Goal: Task Accomplishment & Management: Use online tool/utility

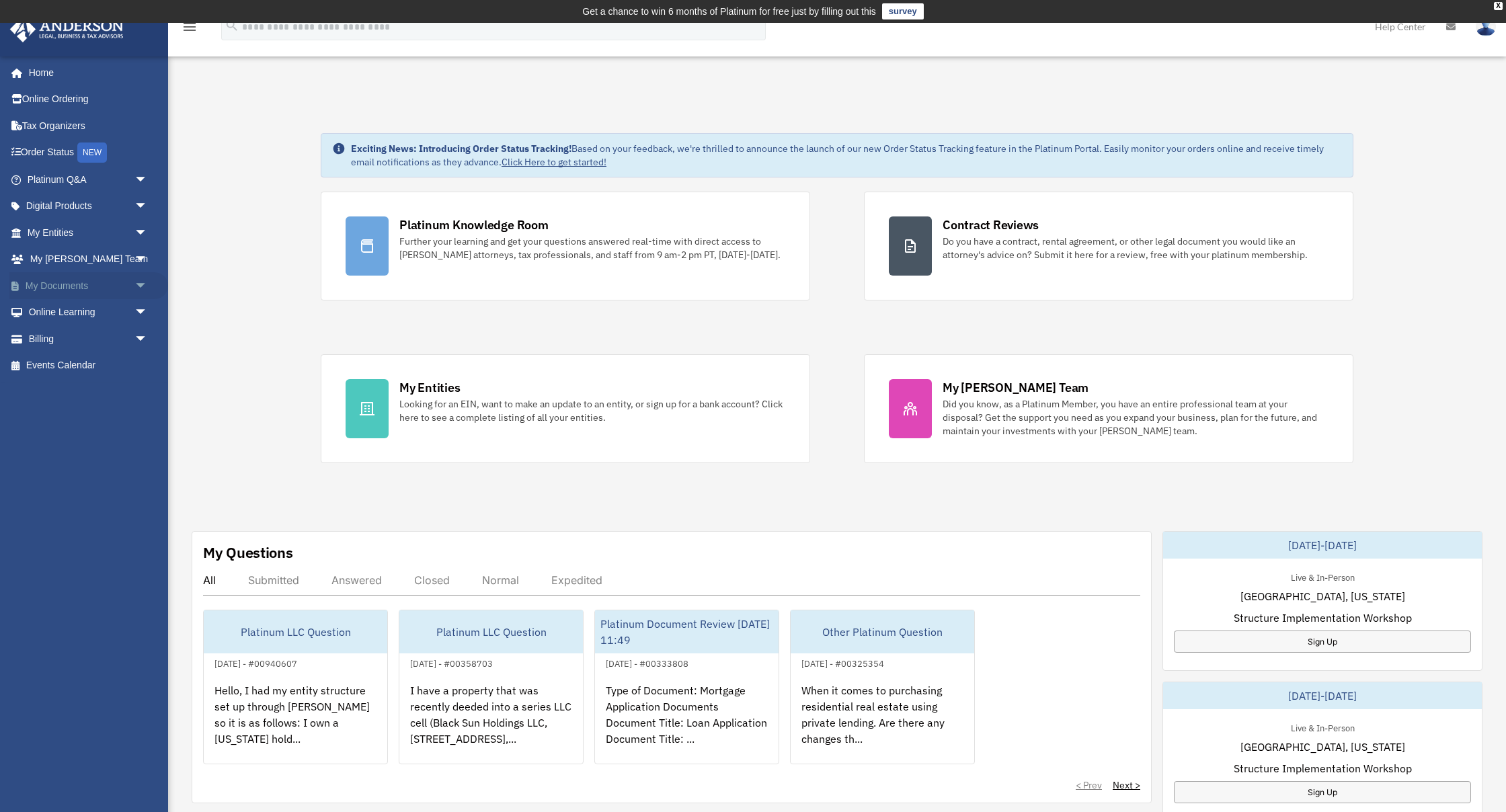
click at [125, 291] on link "My Documents arrow_drop_down" at bounding box center [88, 286] width 158 height 27
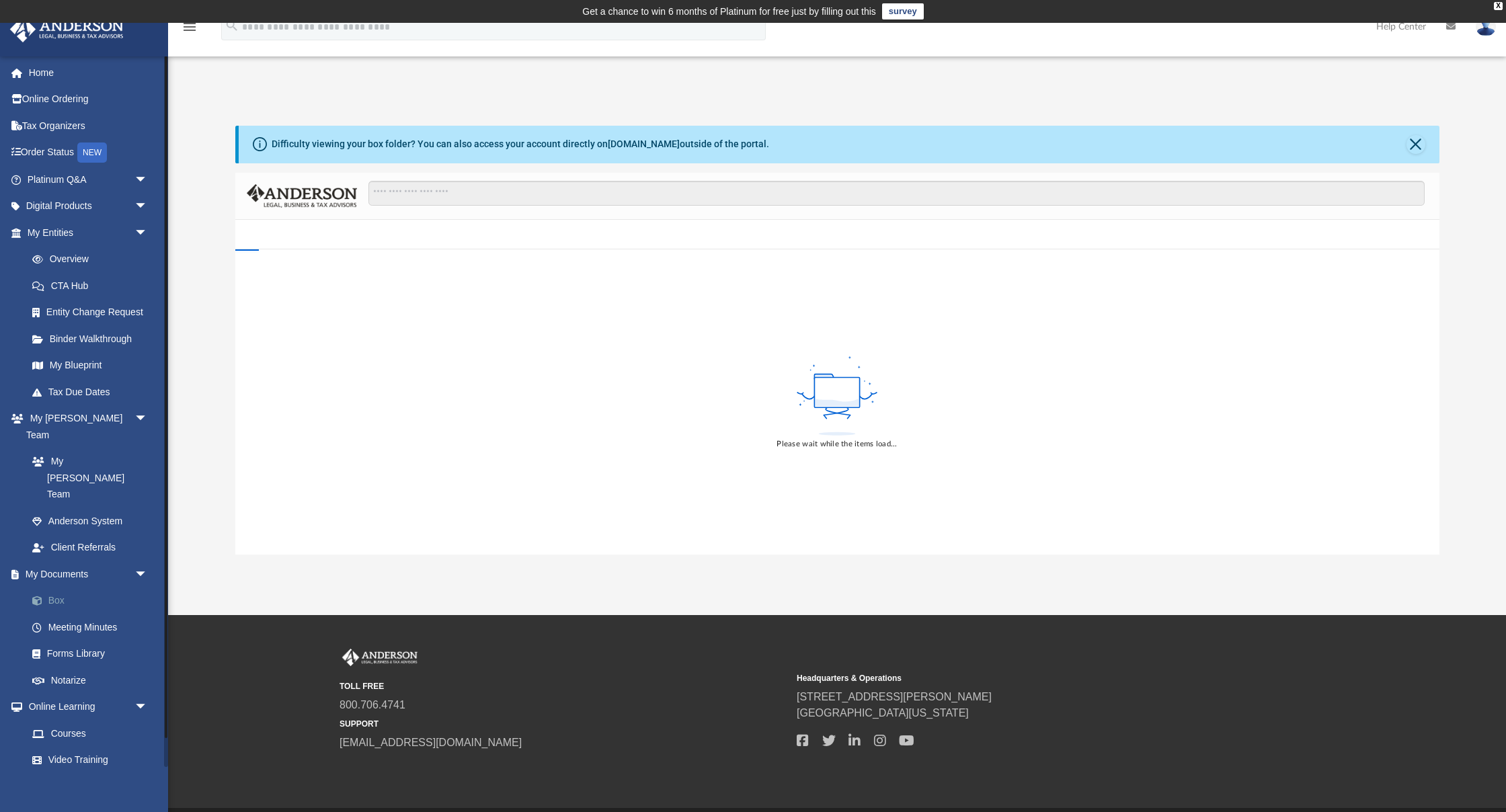
click at [60, 588] on link "Box" at bounding box center [93, 601] width 149 height 27
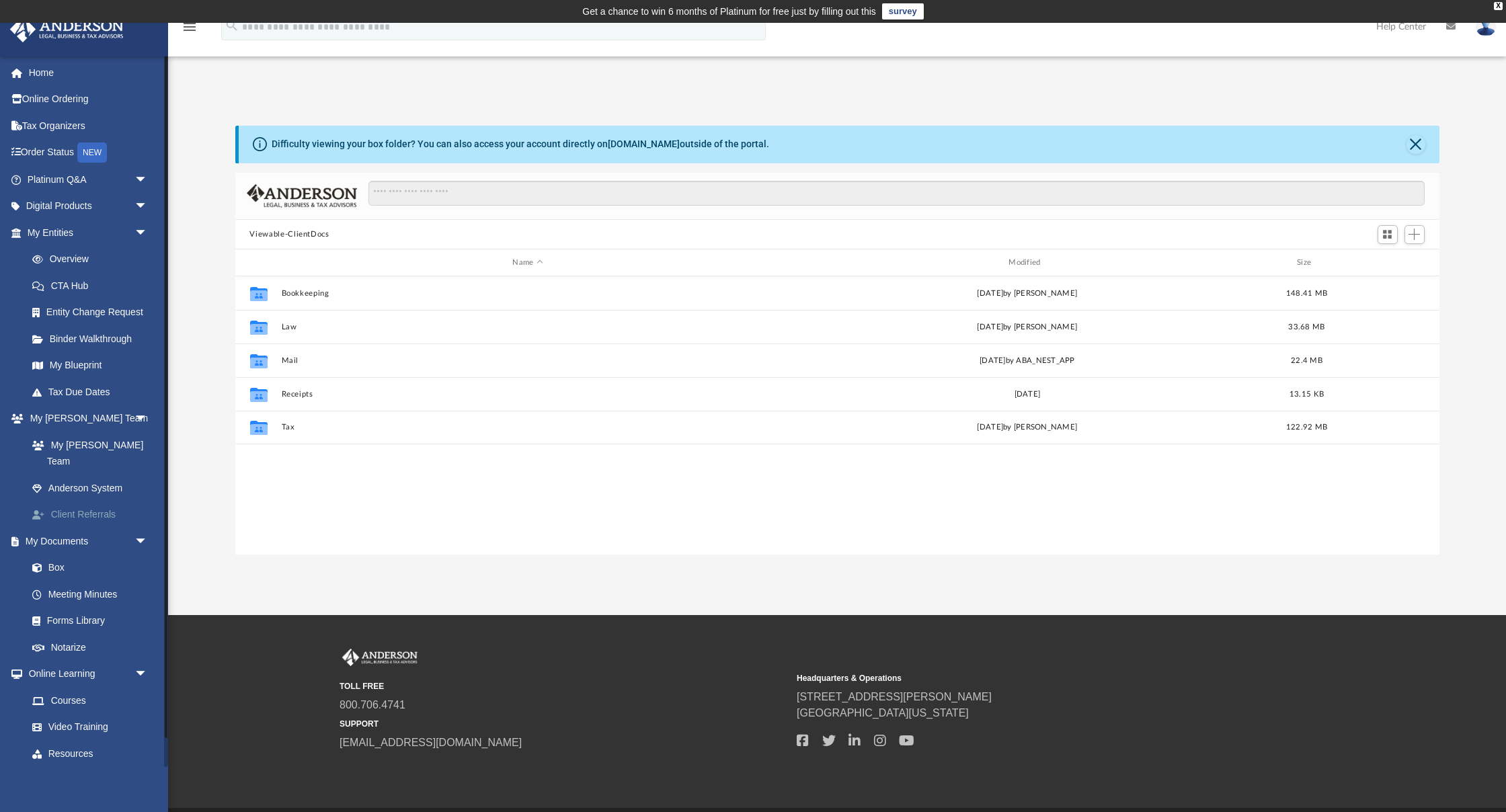
scroll to position [306, 1204]
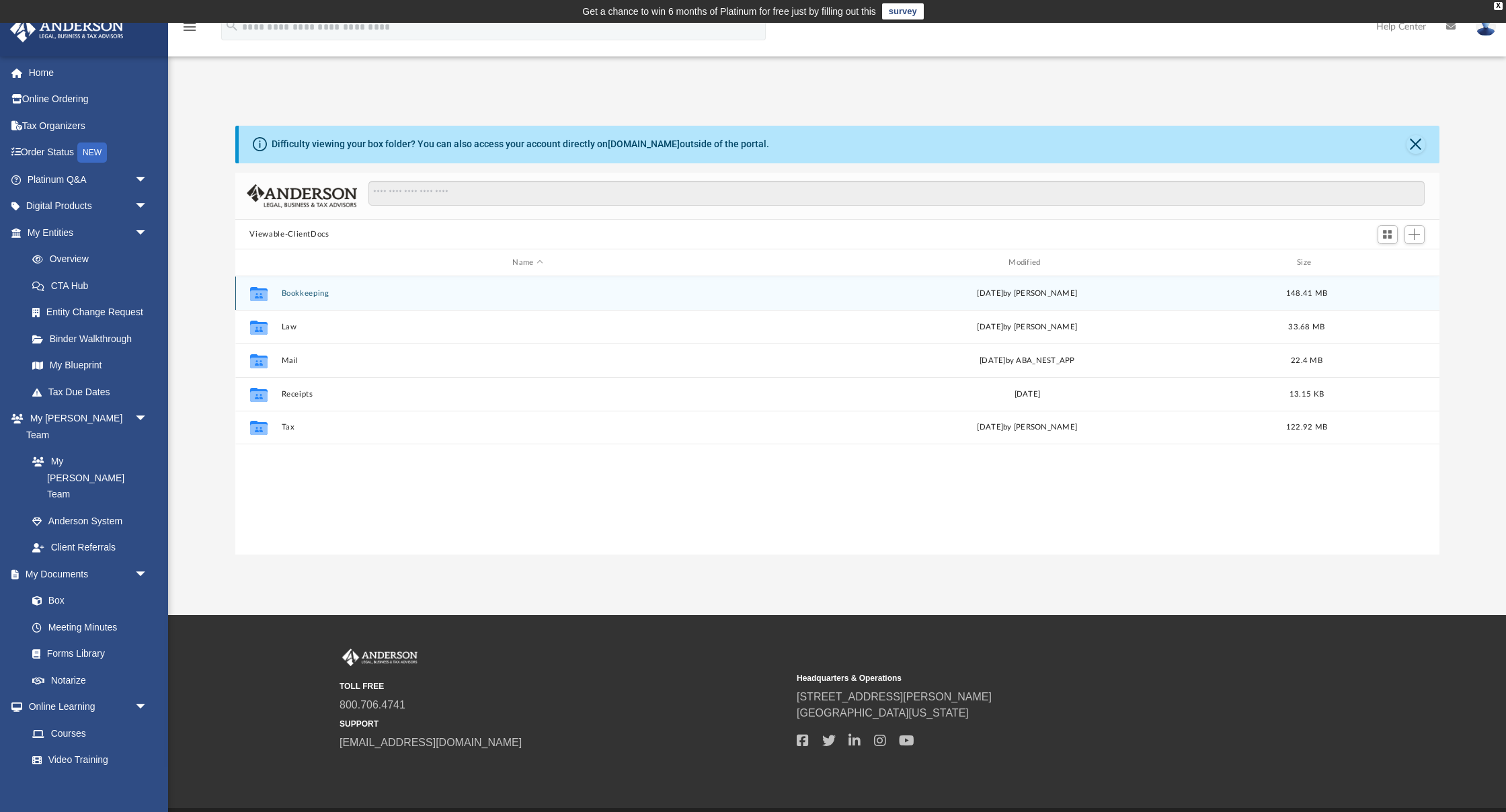
click at [314, 291] on button "Bookkeeping" at bounding box center [528, 293] width 493 height 9
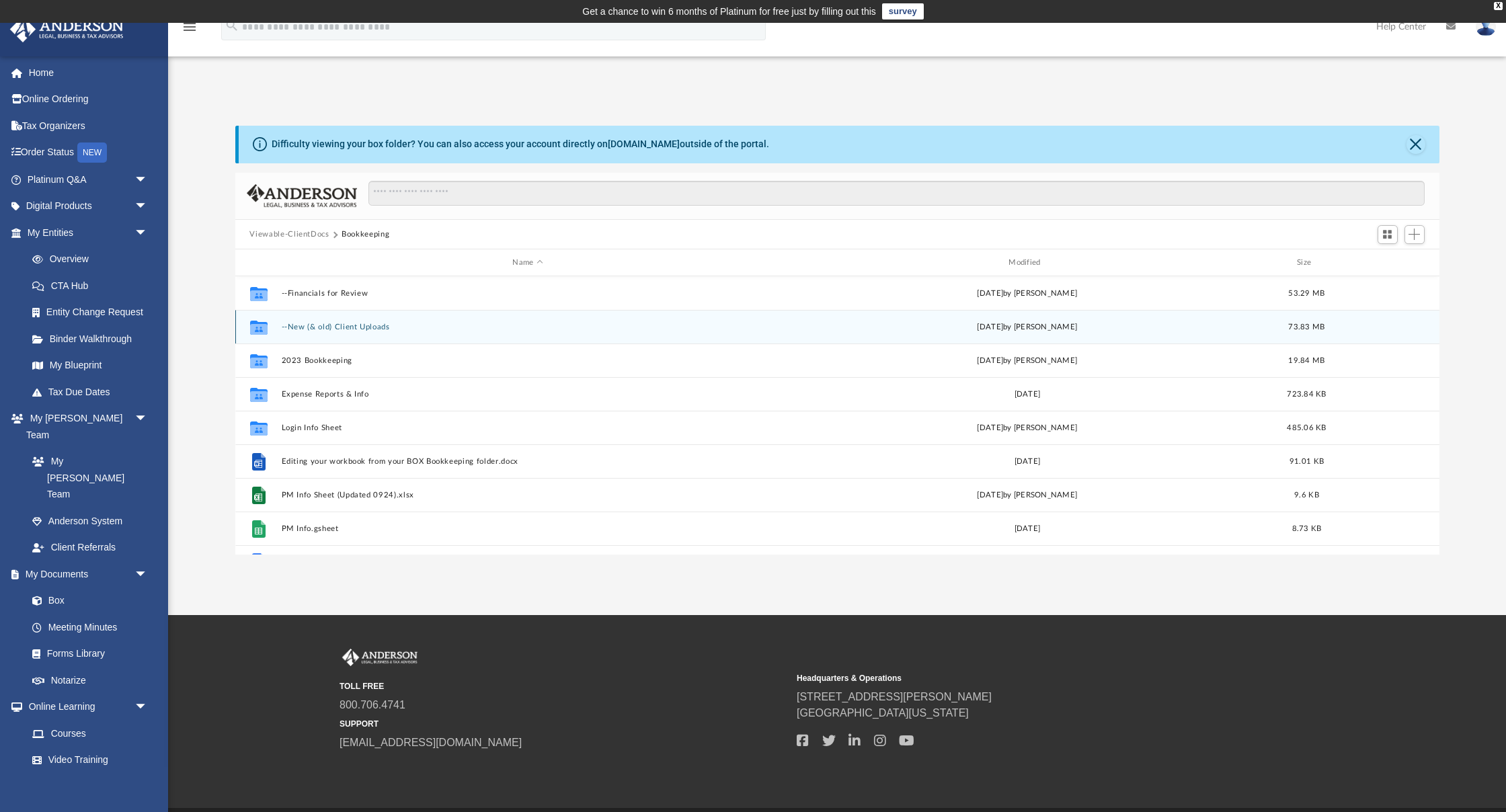
click at [328, 323] on button "--New (& old) Client Uploads" at bounding box center [528, 327] width 493 height 9
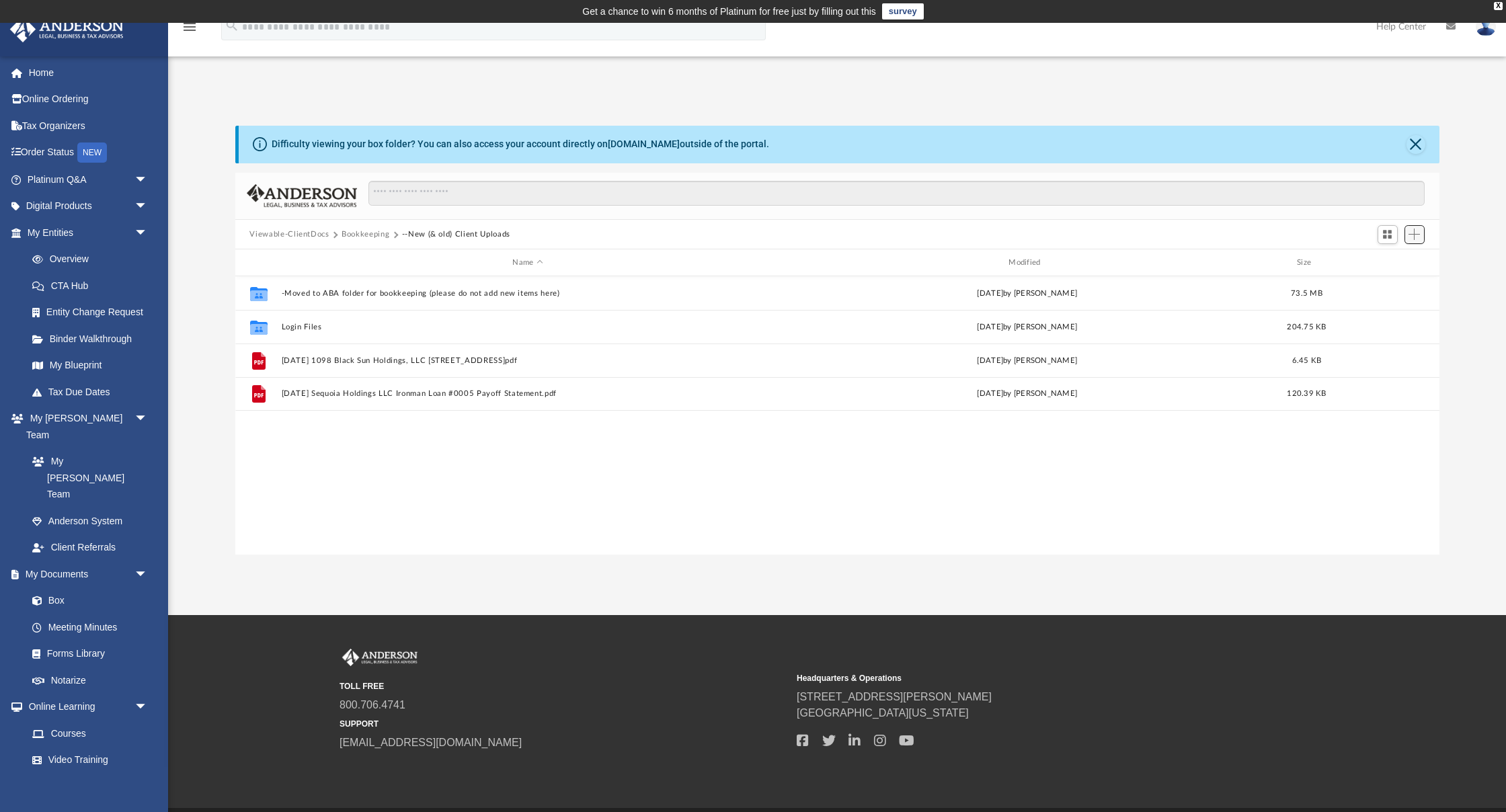
click at [1410, 234] on span "Add" at bounding box center [1415, 234] width 12 height 12
click at [1390, 259] on li "Upload" at bounding box center [1395, 261] width 43 height 14
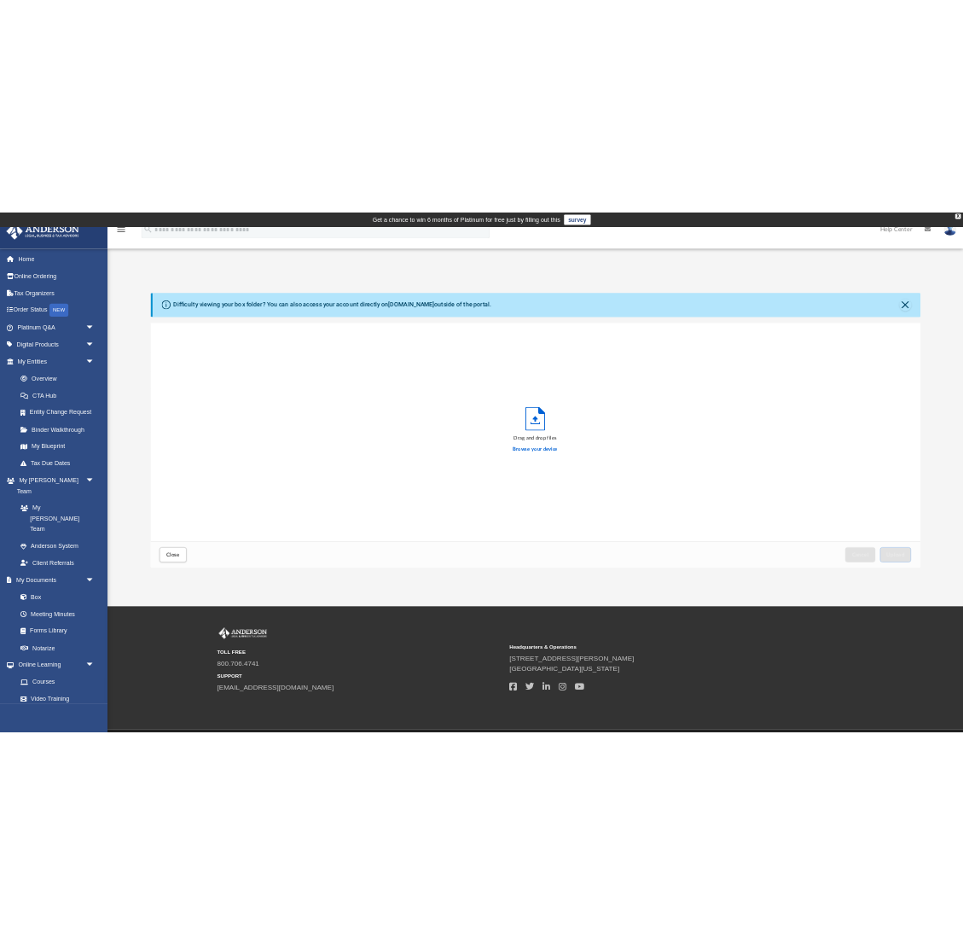
scroll to position [433, 1528]
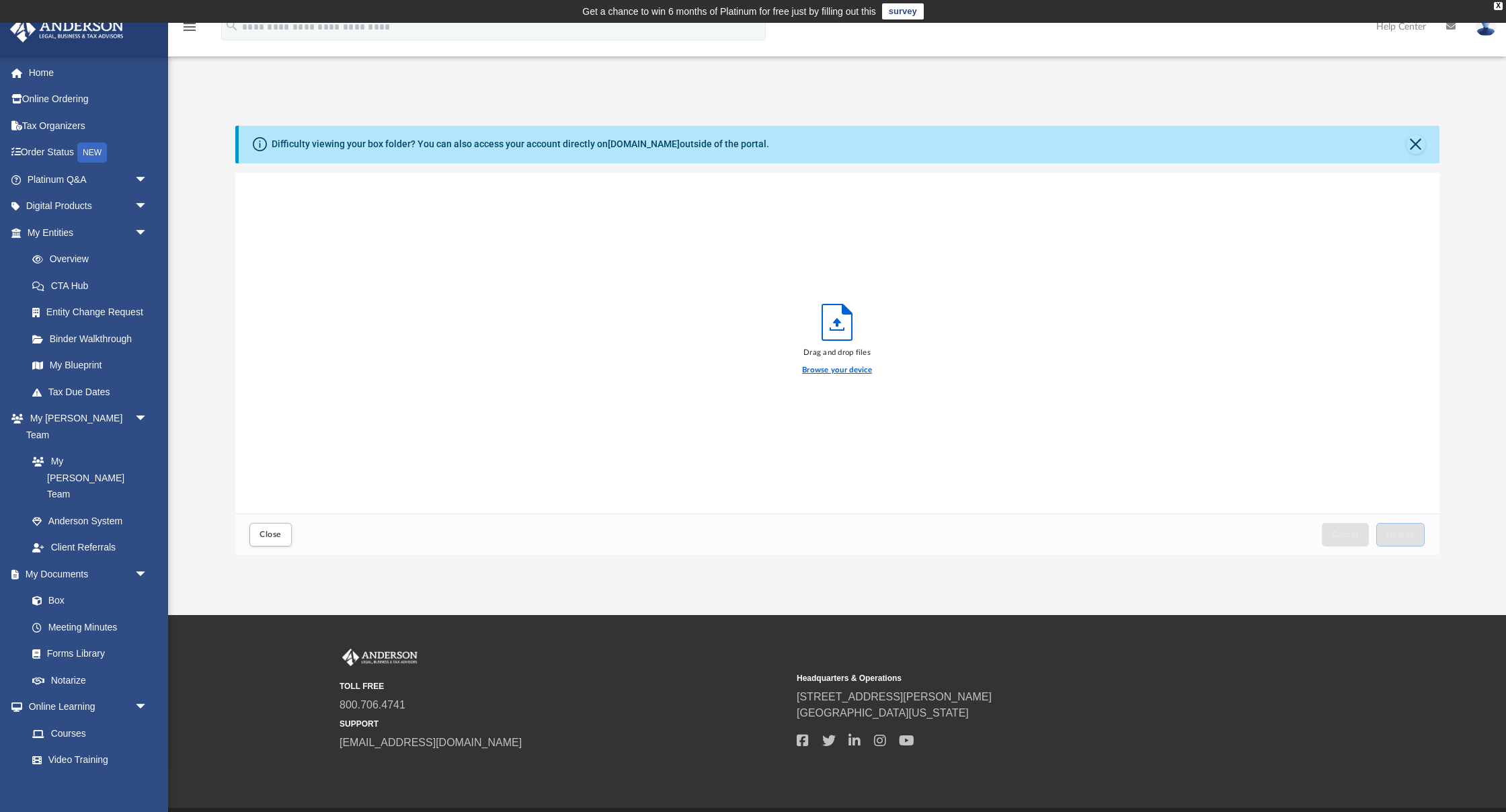
click at [827, 373] on label "Browse your device" at bounding box center [837, 370] width 70 height 12
click at [0, 0] on input "Browse your device" at bounding box center [0, 0] width 0 height 0
click at [1387, 532] on span "Upload" at bounding box center [1401, 534] width 28 height 8
click at [273, 527] on button "Close" at bounding box center [270, 535] width 42 height 24
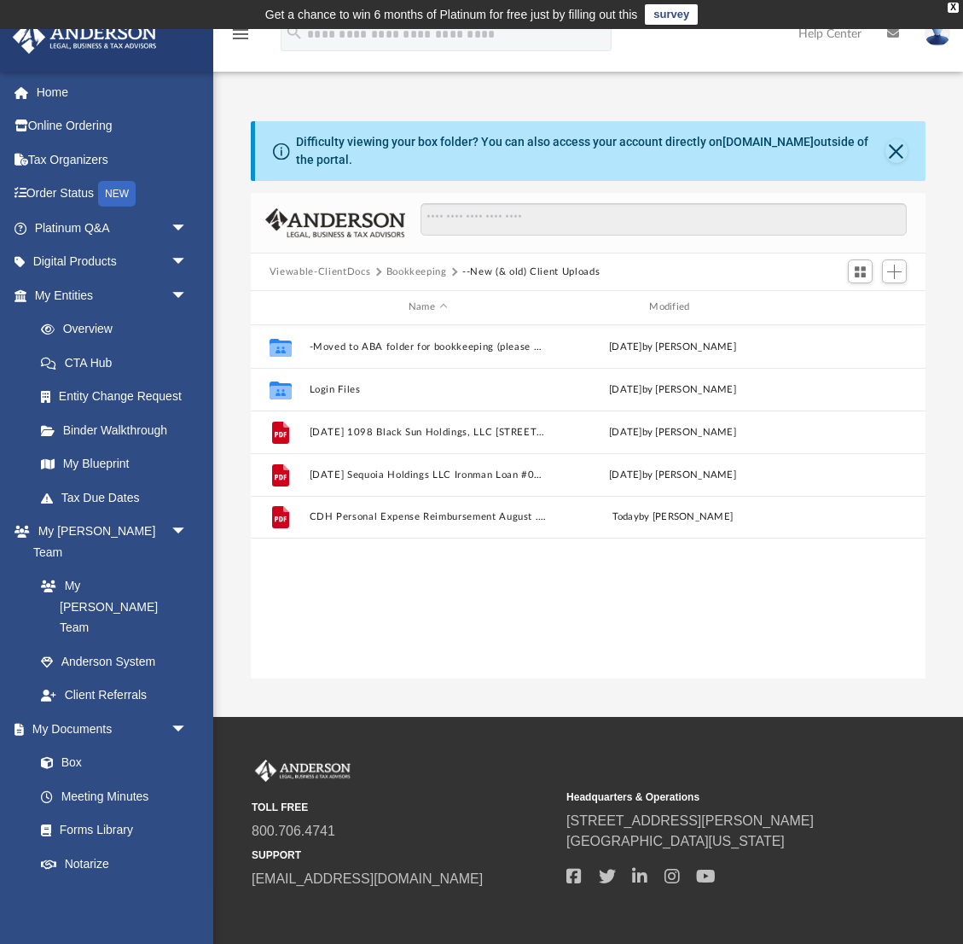
scroll to position [0, 0]
click at [895, 272] on span "Add" at bounding box center [894, 272] width 15 height 15
click at [873, 308] on li "Upload" at bounding box center [870, 305] width 55 height 18
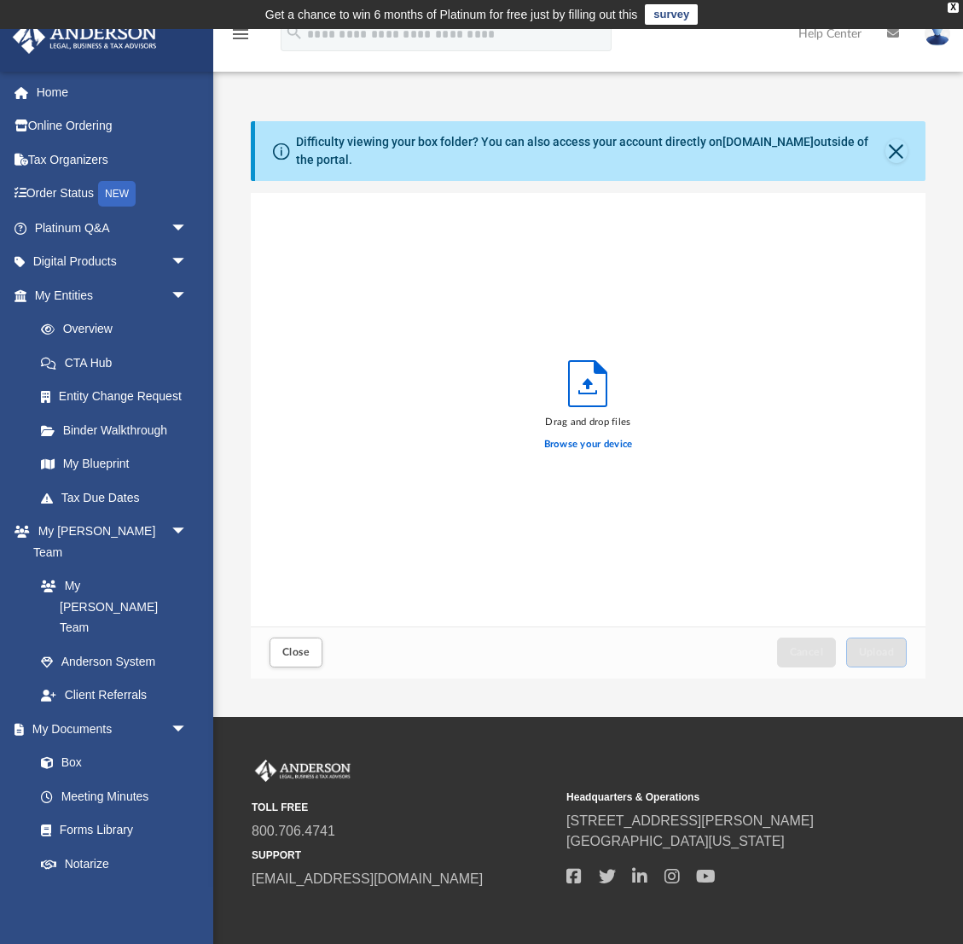
scroll to position [433, 675]
click at [598, 451] on label "Browse your device" at bounding box center [588, 444] width 89 height 15
click at [0, 0] on input "Browse your device" at bounding box center [0, 0] width 0 height 0
click at [577, 442] on label "Browse your device" at bounding box center [588, 444] width 89 height 15
click at [0, 0] on input "Browse your device" at bounding box center [0, 0] width 0 height 0
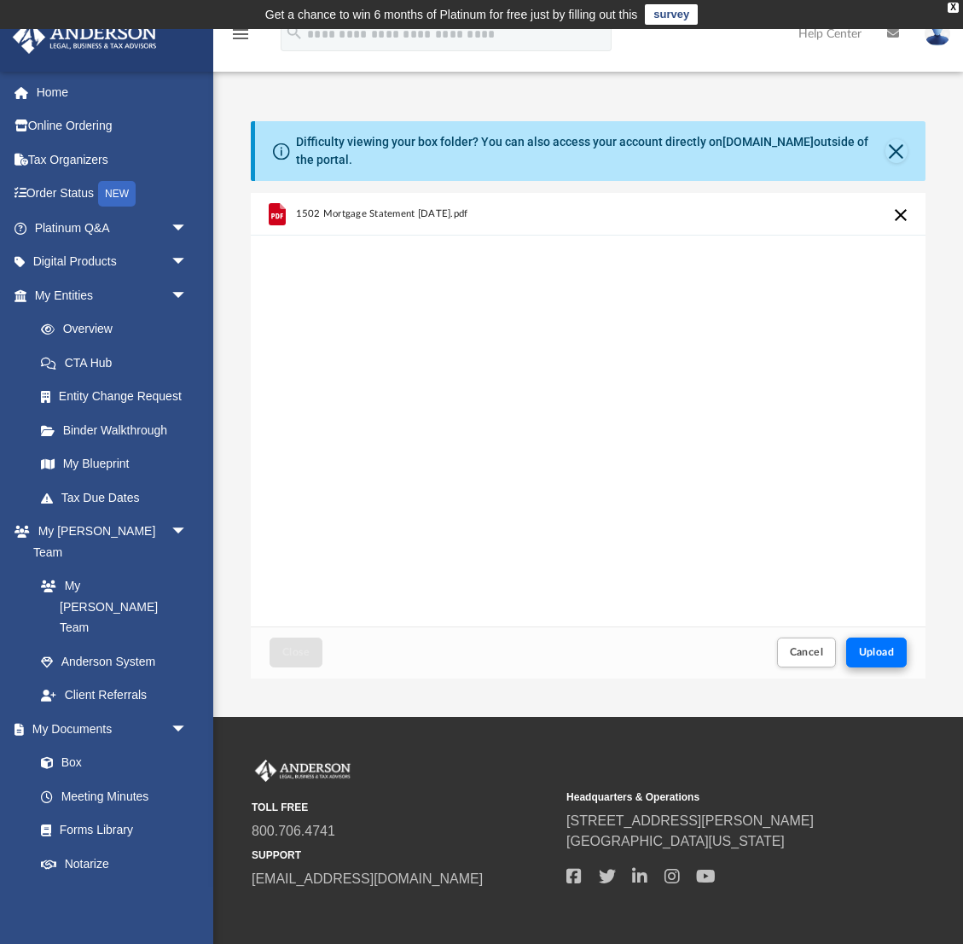
click at [858, 655] on button "Upload" at bounding box center [877, 652] width 61 height 30
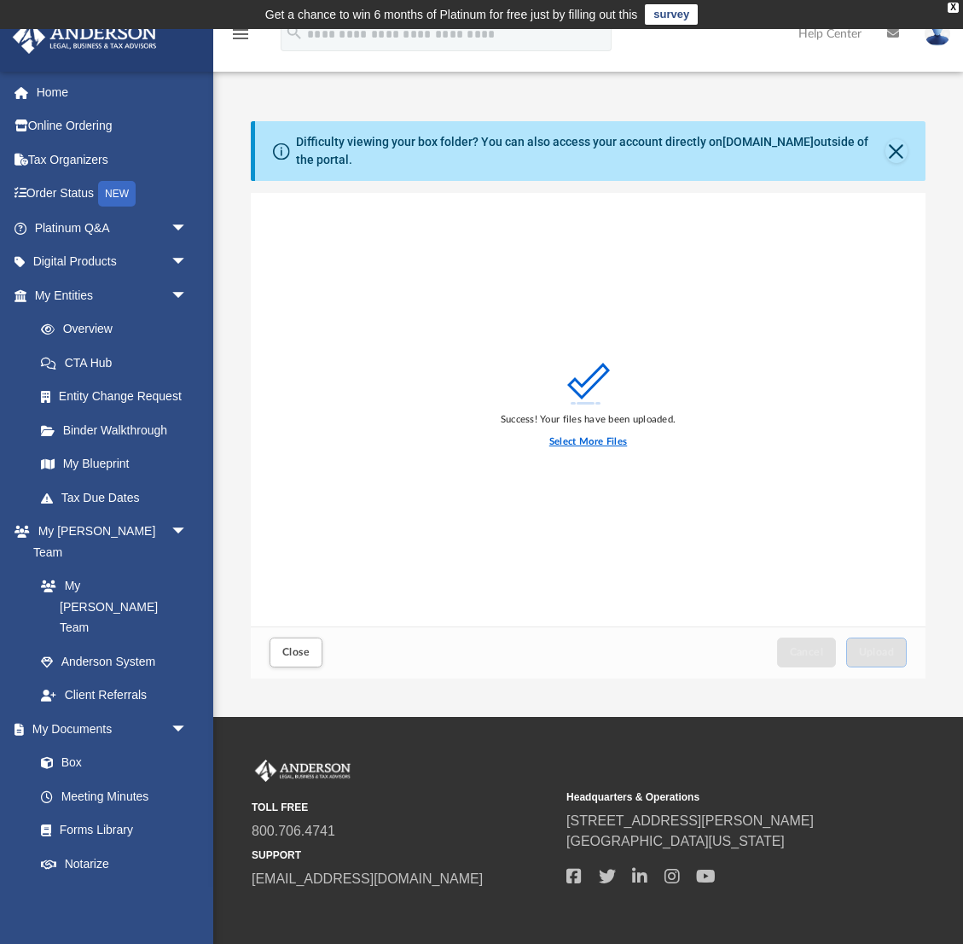
click at [601, 434] on label "Select More Files" at bounding box center [589, 441] width 78 height 15
click at [0, 0] on input "Select More Files" at bounding box center [0, 0] width 0 height 0
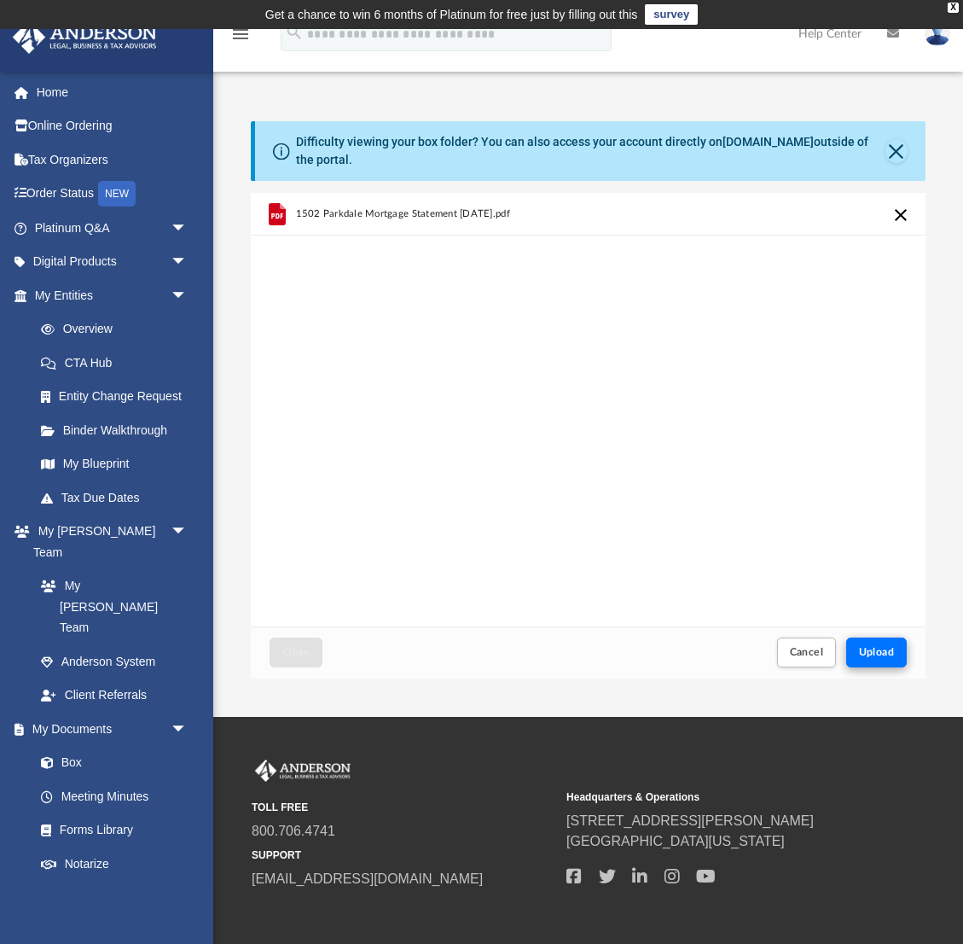
click at [859, 642] on button "Upload" at bounding box center [877, 652] width 61 height 30
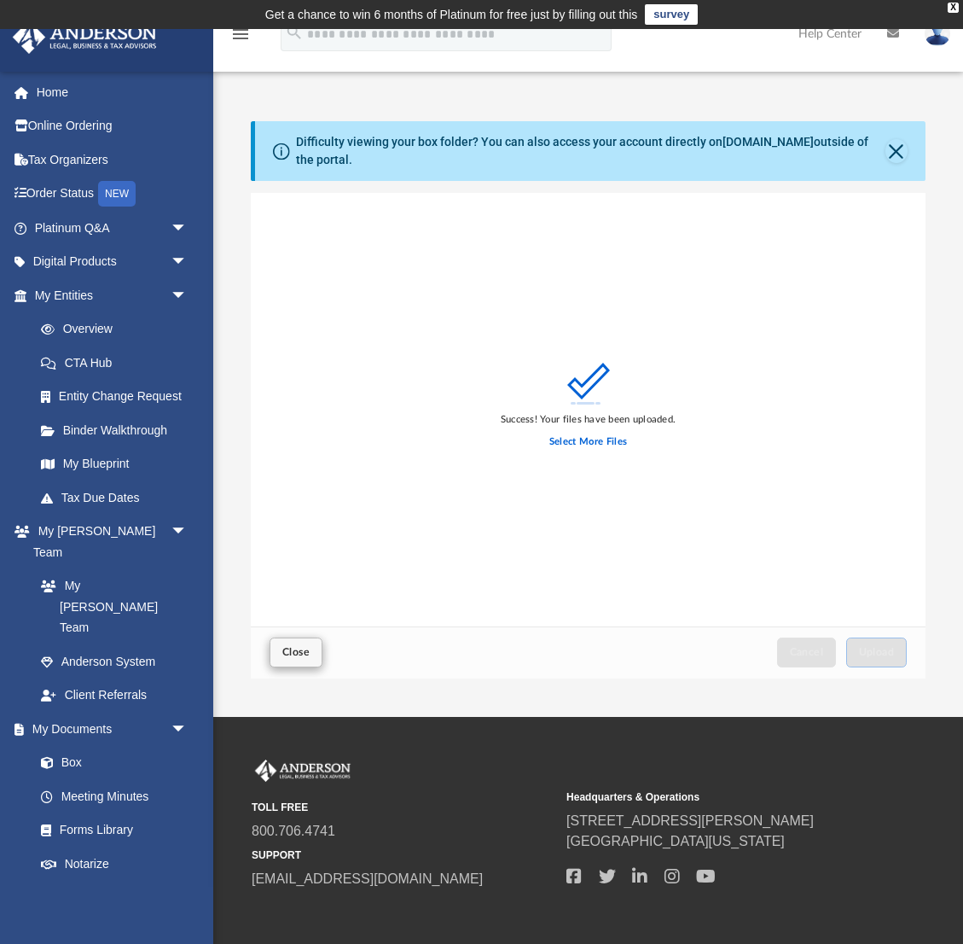
click at [292, 649] on span "Close" at bounding box center [295, 652] width 27 height 10
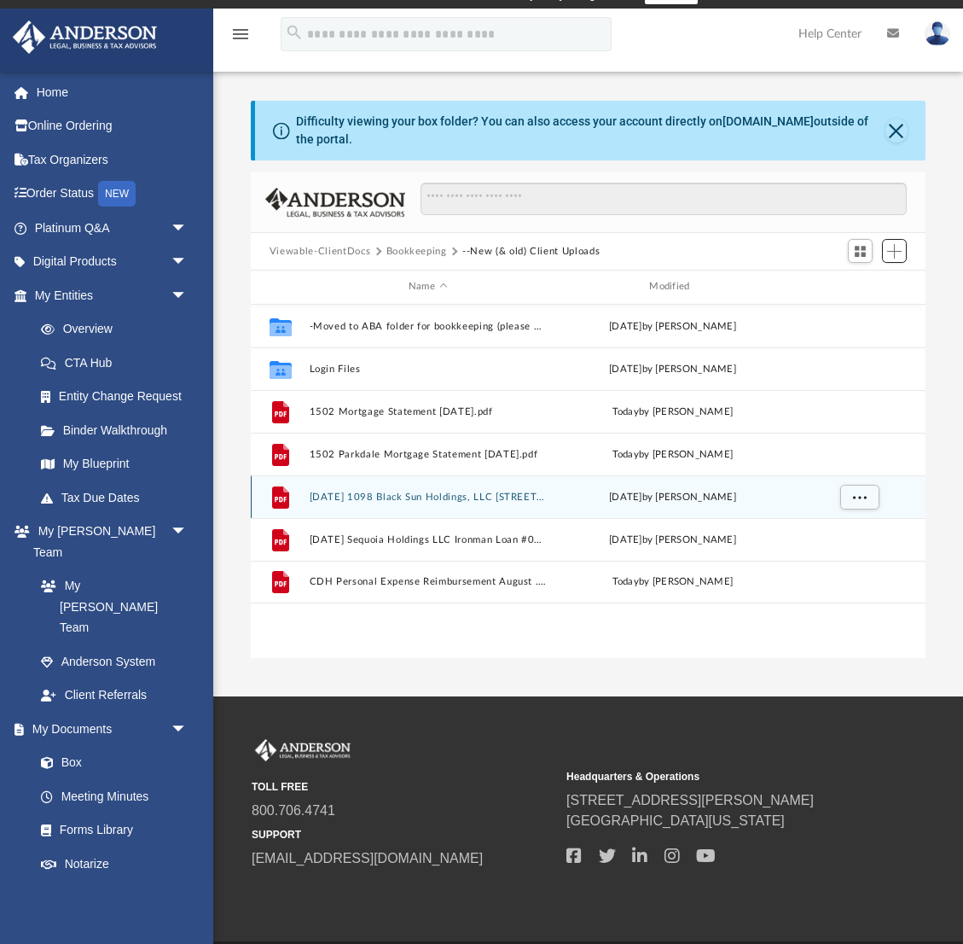
scroll to position [22, 0]
